Goal: Transaction & Acquisition: Purchase product/service

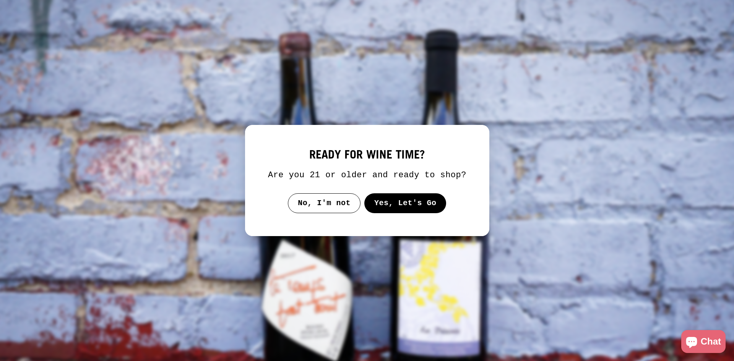
click at [387, 195] on button "Yes, Let's Go" at bounding box center [405, 203] width 82 height 20
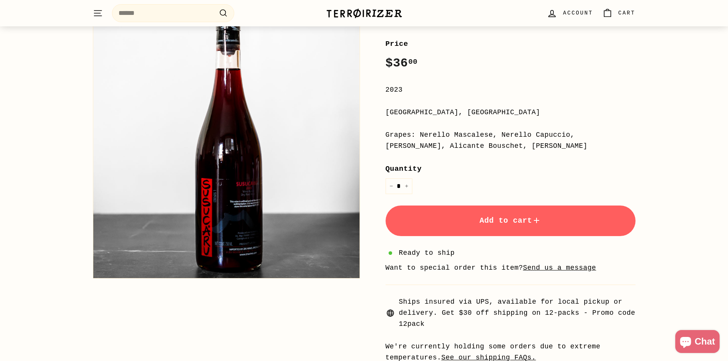
scroll to position [229, 0]
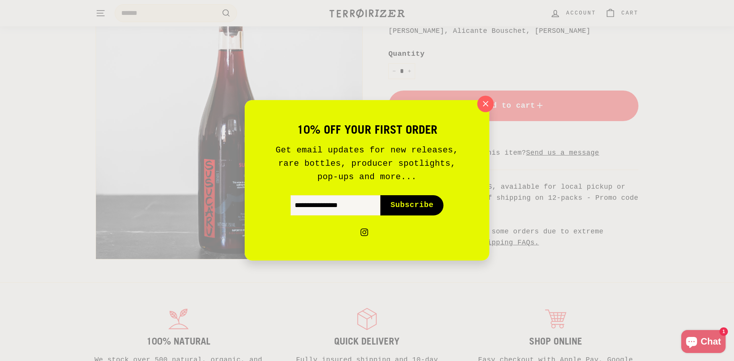
click at [480, 105] on icon "button" at bounding box center [485, 103] width 11 height 11
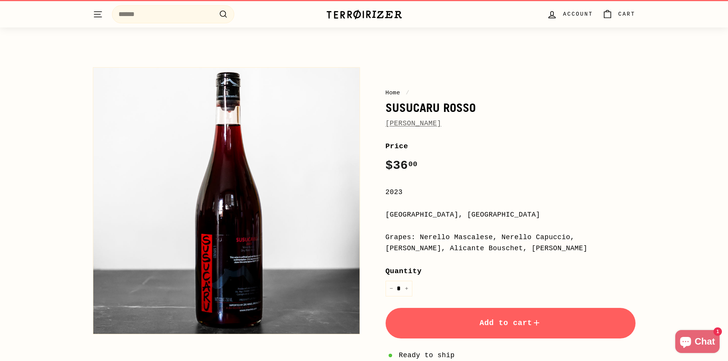
scroll to position [0, 0]
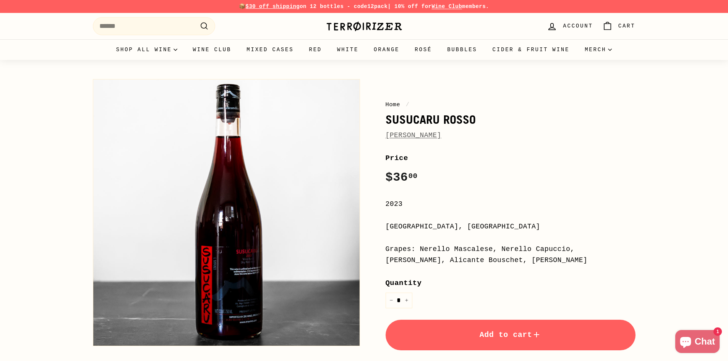
click at [432, 135] on link "[PERSON_NAME]" at bounding box center [414, 135] width 56 height 8
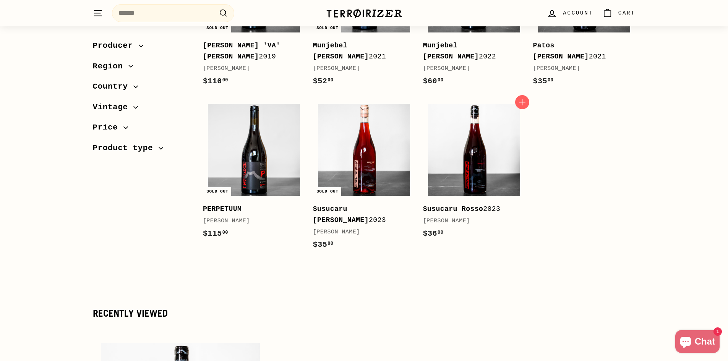
scroll to position [688, 0]
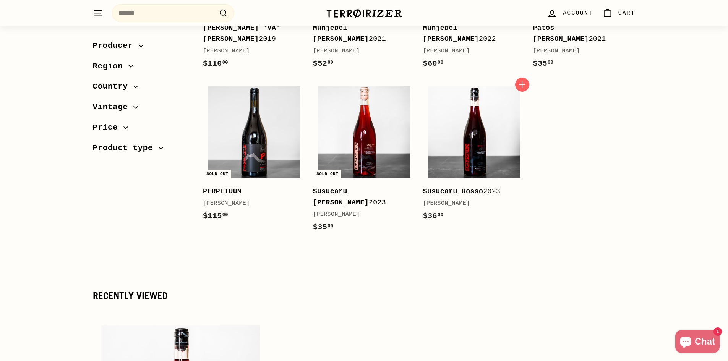
click at [427, 170] on link "Susucaru Rosso 2023 [PERSON_NAME] $36 00 $36.00" at bounding box center [474, 155] width 102 height 149
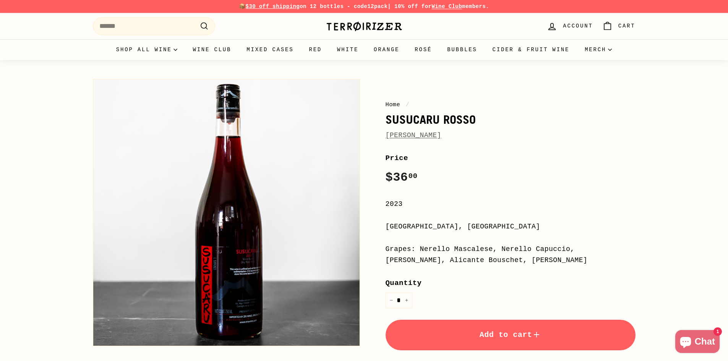
click at [446, 342] on button "Add to cart" at bounding box center [511, 335] width 250 height 31
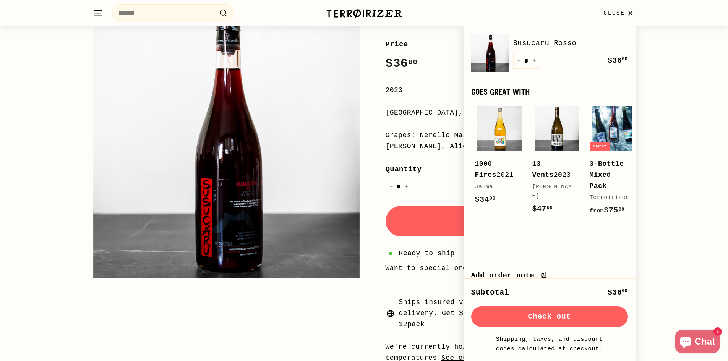
scroll to position [115, 0]
click at [546, 322] on button "Check out" at bounding box center [549, 317] width 157 height 21
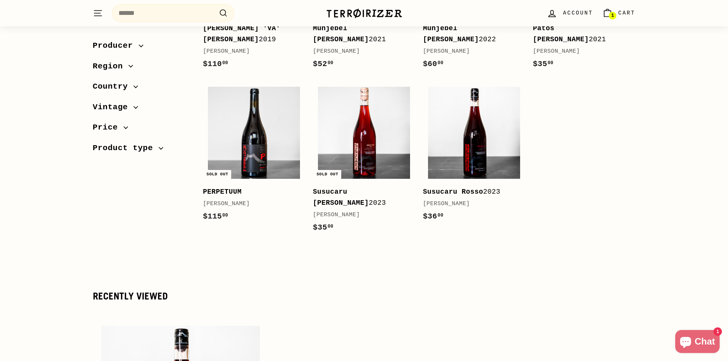
scroll to position [688, 0]
